Goal: Task Accomplishment & Management: Use online tool/utility

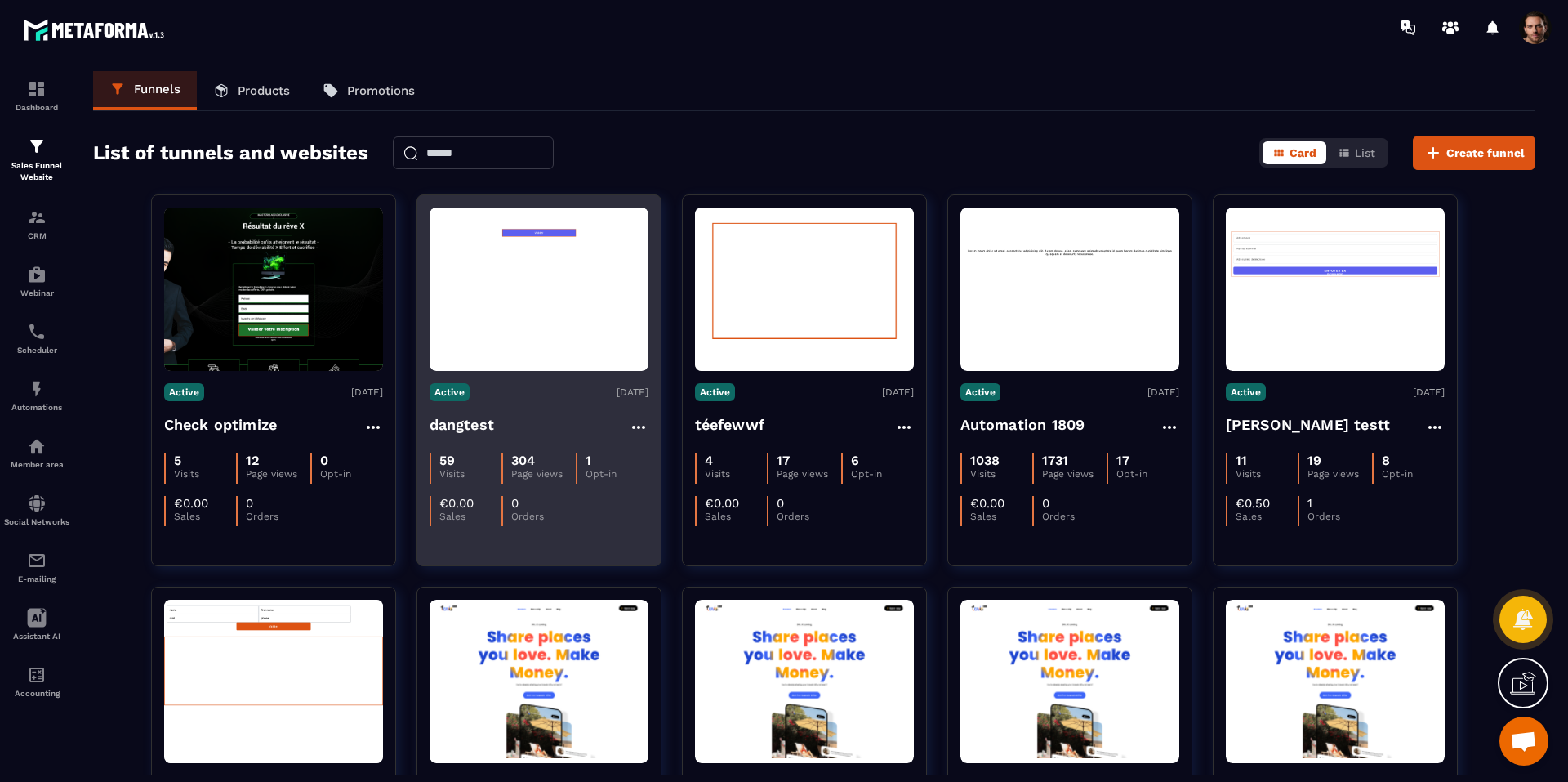
click at [566, 319] on figure at bounding box center [538, 289] width 219 height 164
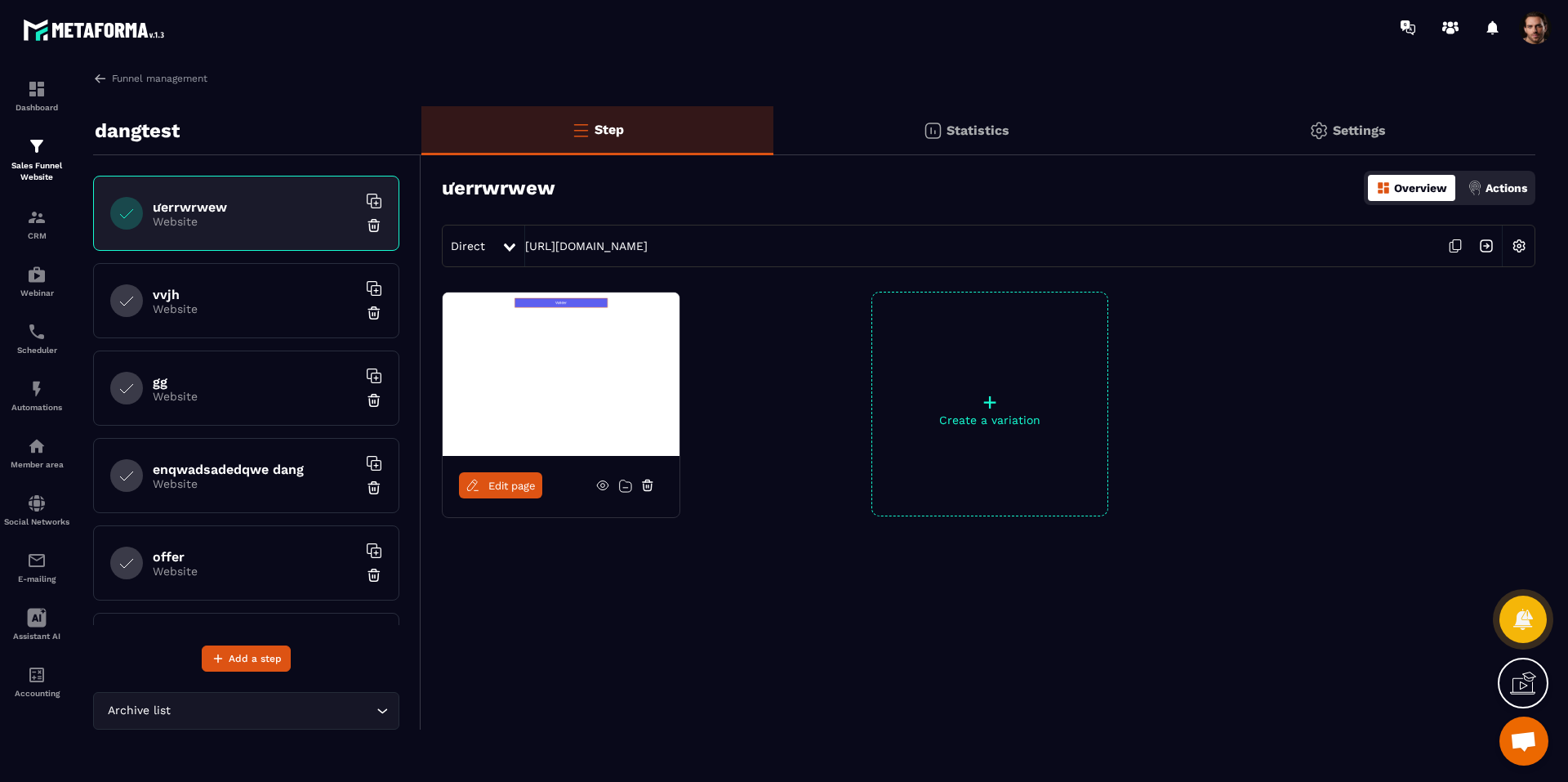
scroll to position [338, 0]
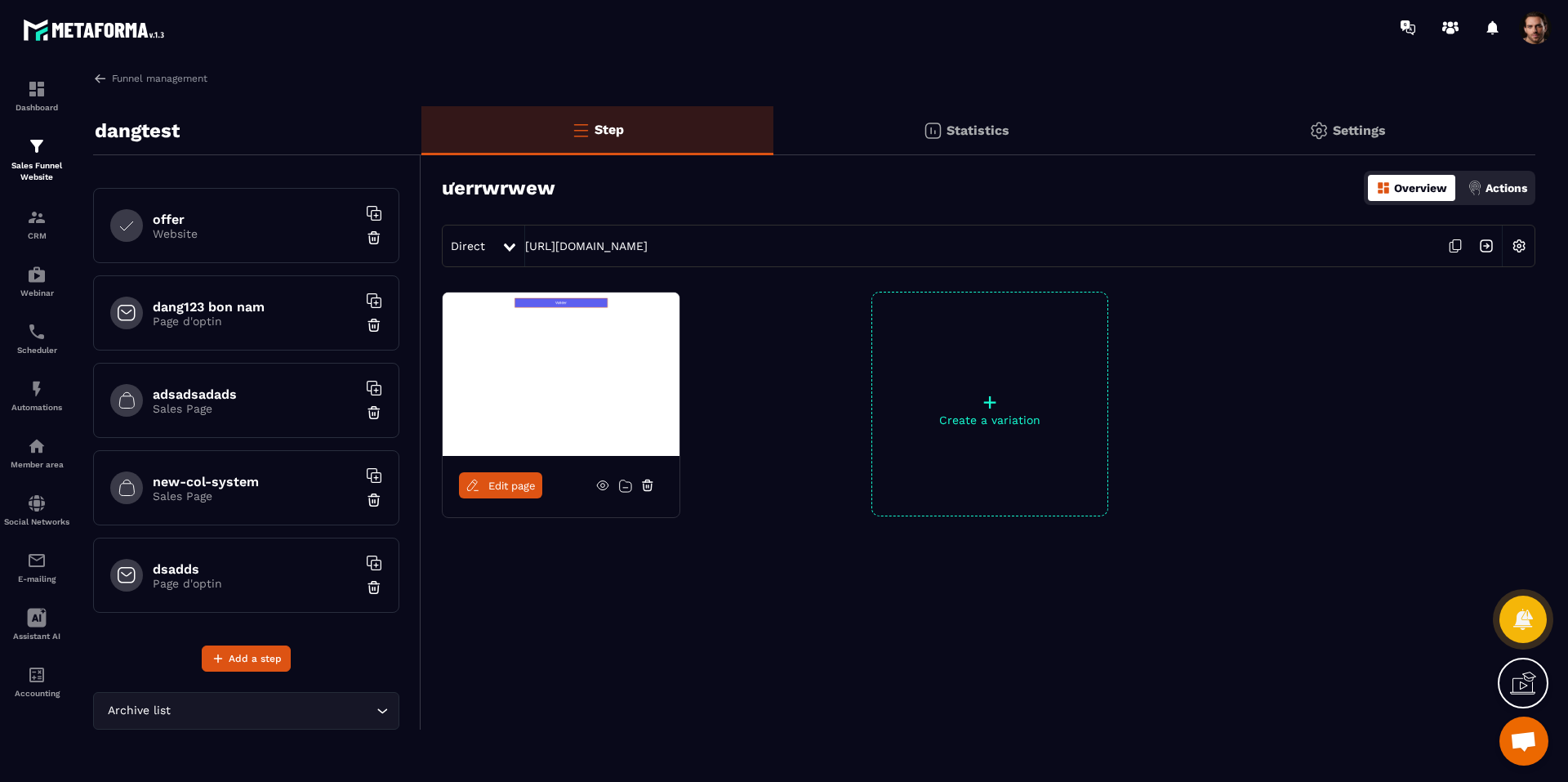
click at [223, 569] on h6 "dsadds" at bounding box center [255, 568] width 205 height 16
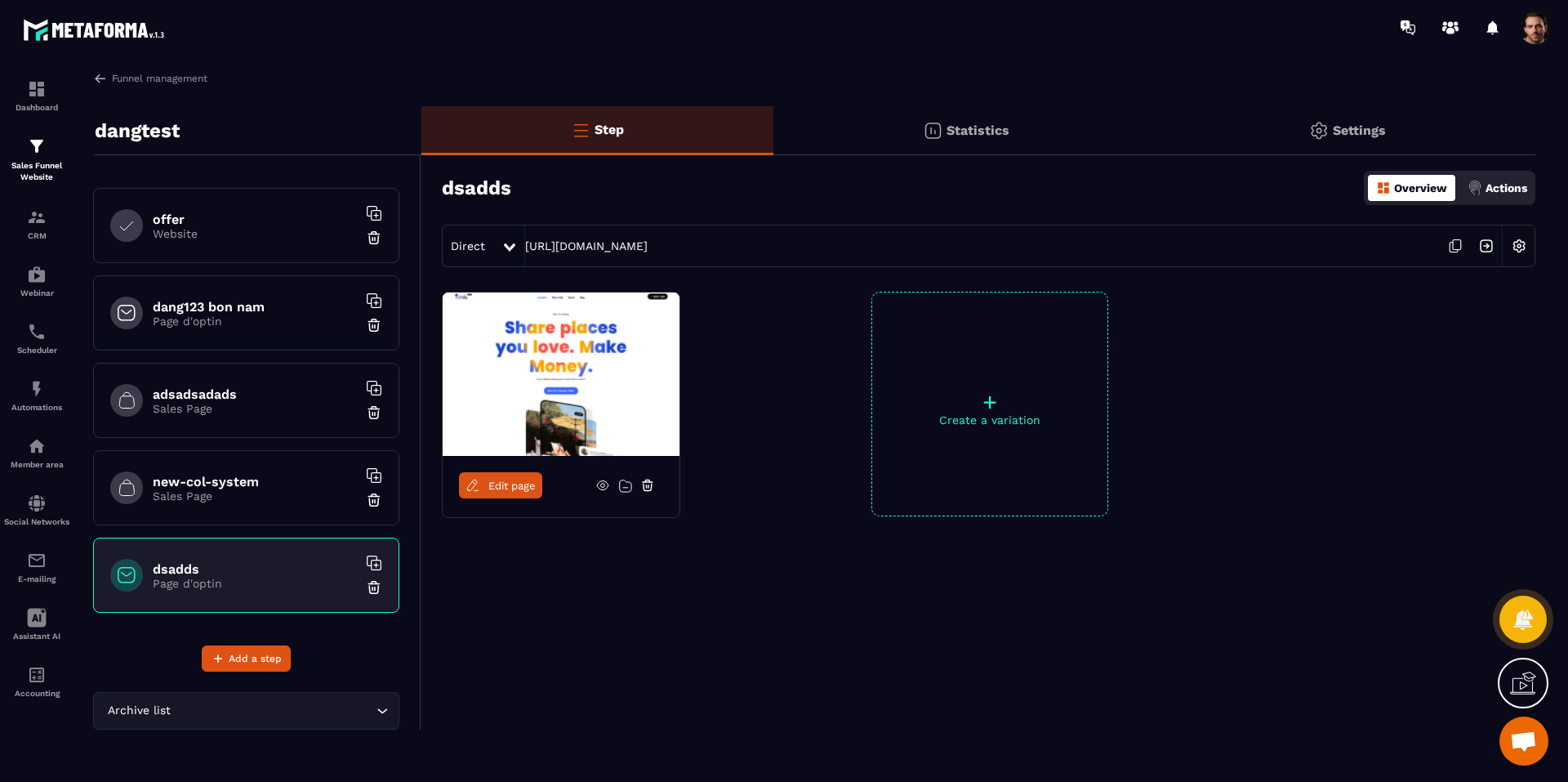
click at [649, 487] on icon at bounding box center [648, 485] width 15 height 15
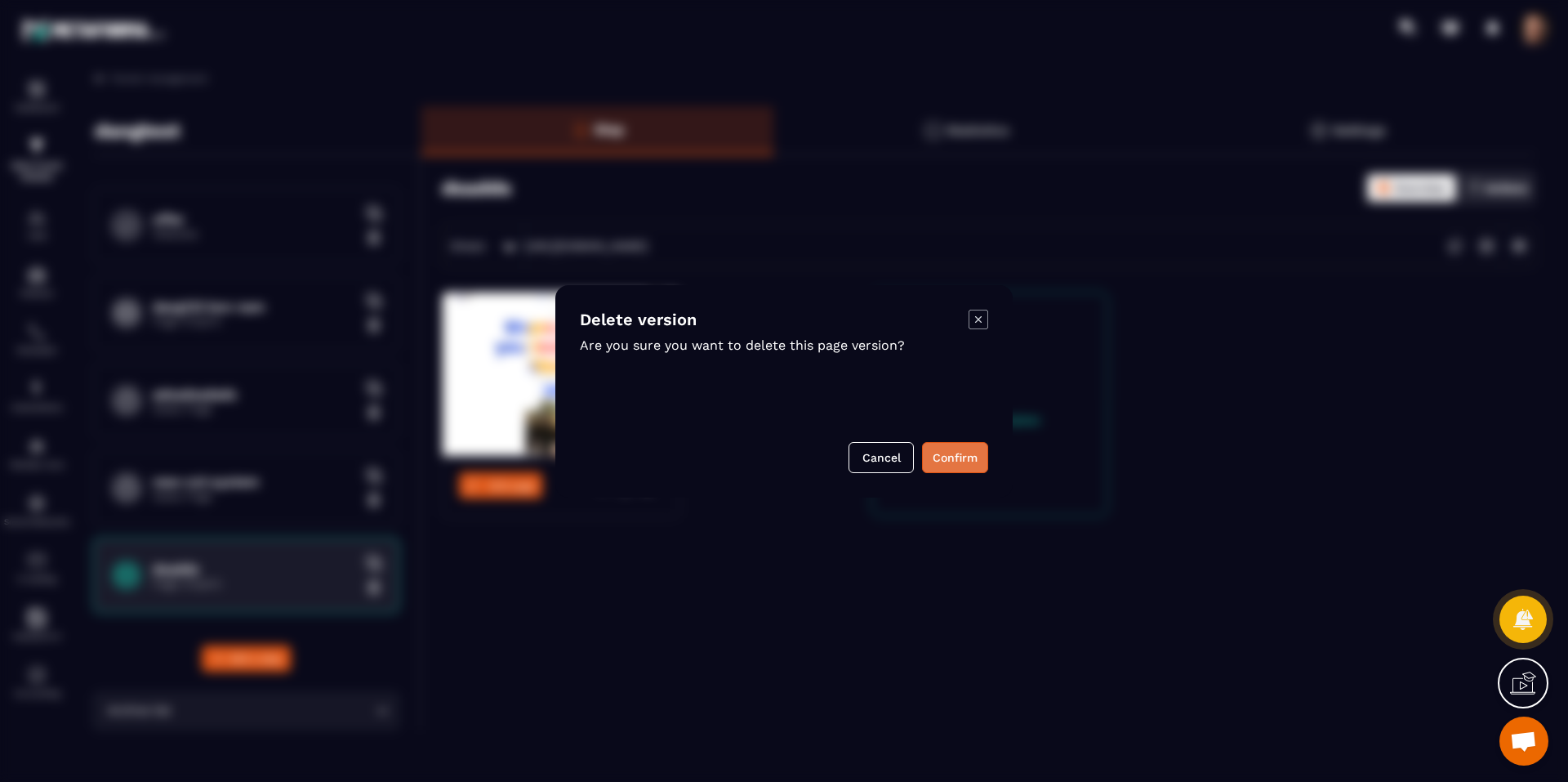
click at [957, 461] on button "Confirm" at bounding box center [955, 457] width 66 height 31
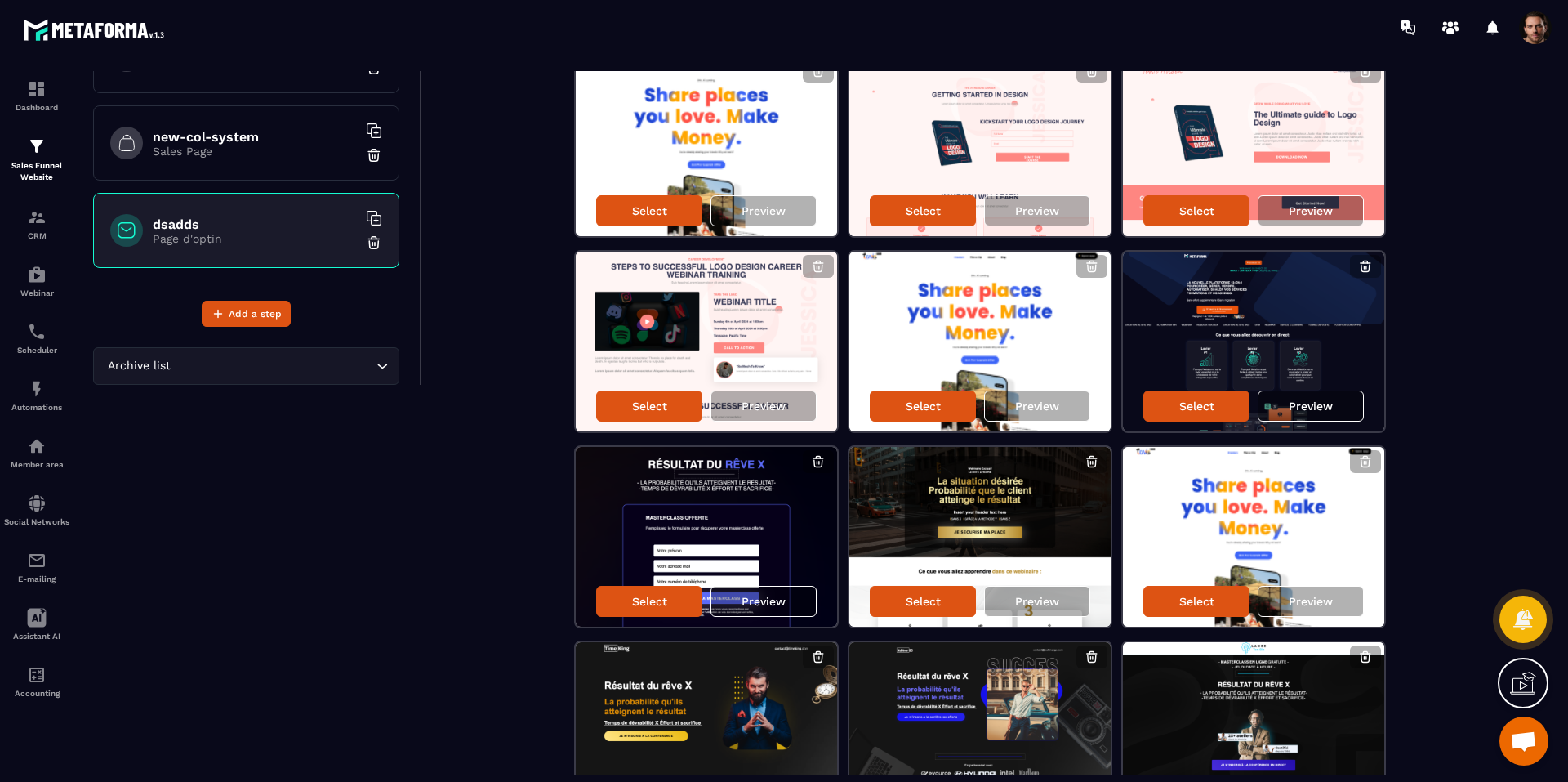
scroll to position [381, 0]
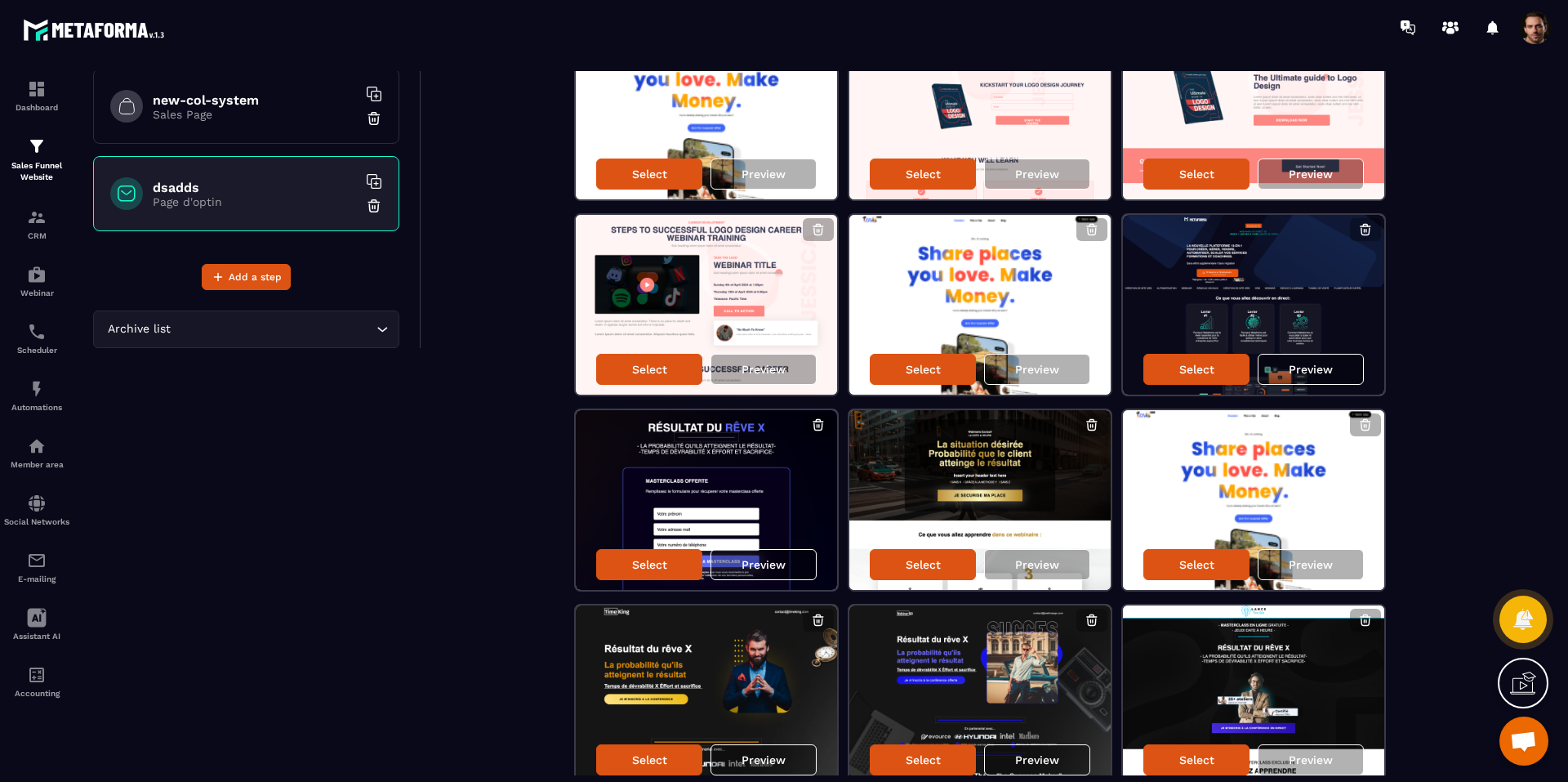
drag, startPoint x: 141, startPoint y: 500, endPoint x: 144, endPoint y: 488, distance: 12.4
click at [141, 500] on div "dangtest ưerrwrwew Website vvjh Website gg Website enqwadsadedqwe dang Website …" at bounding box center [257, 670] width 328 height 1891
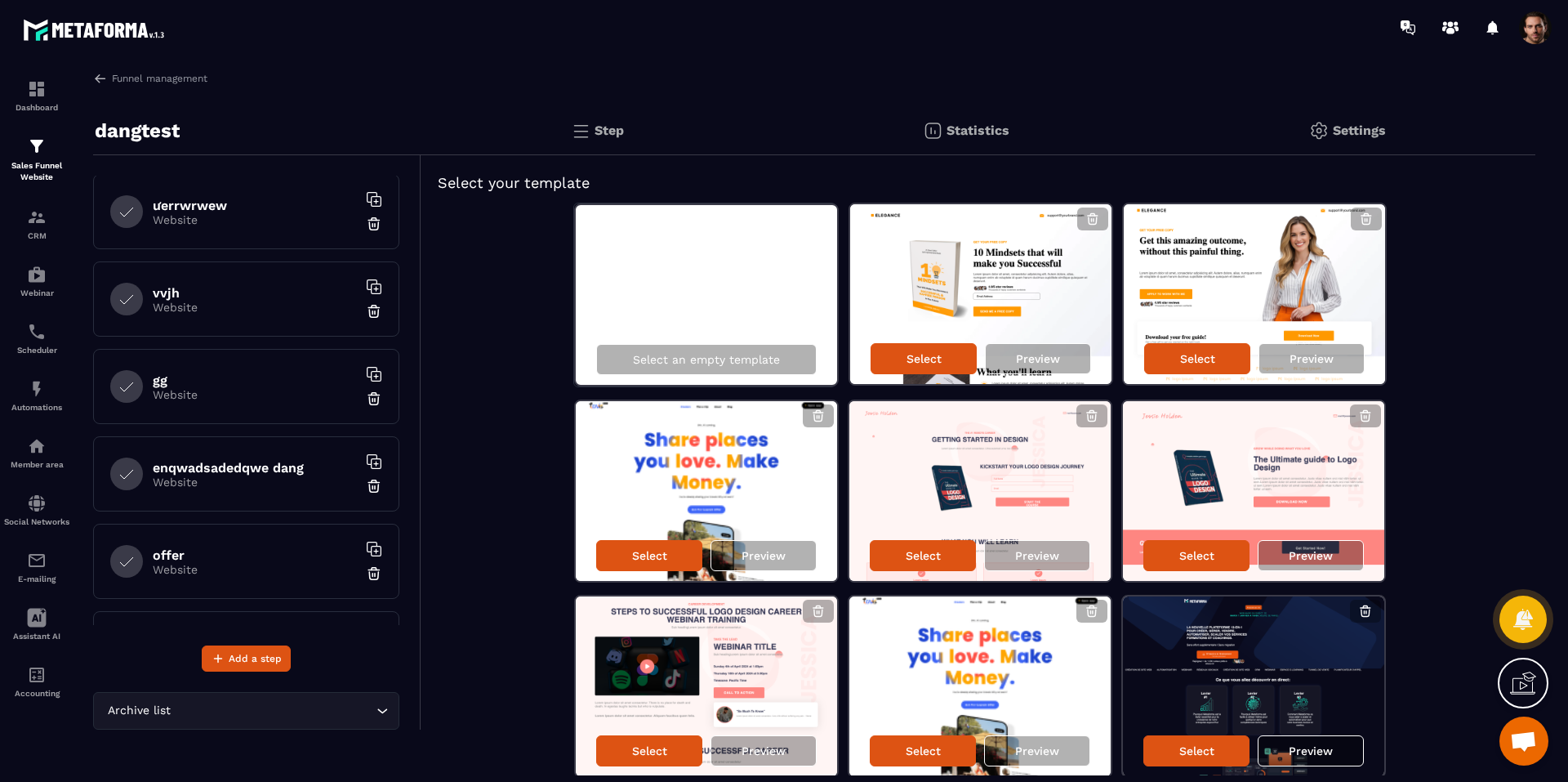
scroll to position [0, 0]
click at [191, 217] on p "Website" at bounding box center [255, 221] width 205 height 13
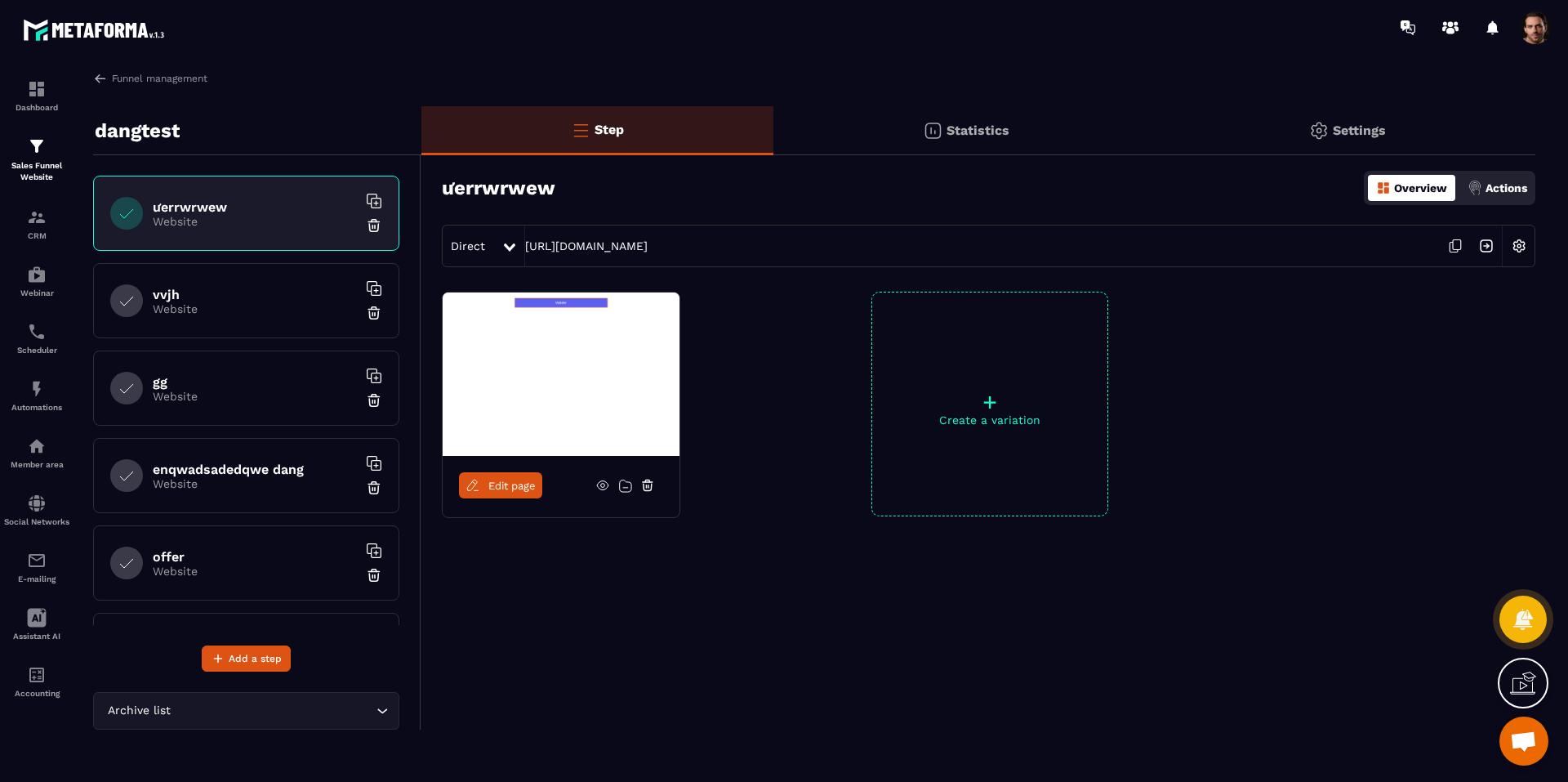
click at [465, 480] on link "Edit page" at bounding box center [501, 485] width 84 height 26
